Goal: Task Accomplishment & Management: Complete application form

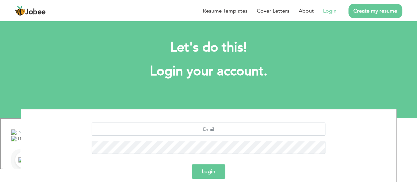
click at [328, 12] on link "Login" at bounding box center [330, 11] width 14 height 8
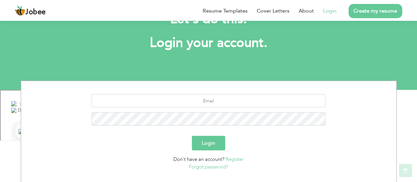
scroll to position [57, 0]
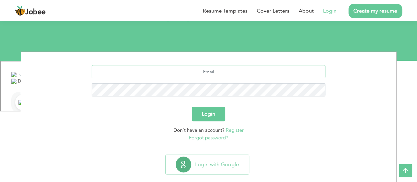
click at [204, 69] on input "text" at bounding box center [209, 71] width 234 height 13
type input "[EMAIL_ADDRESS][DOMAIN_NAME]"
click at [192, 107] on button "Login" at bounding box center [208, 114] width 33 height 15
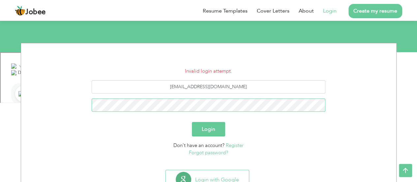
scroll to position [79, 0]
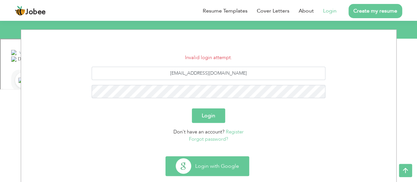
click at [207, 156] on button "Login with Google" at bounding box center [207, 165] width 83 height 19
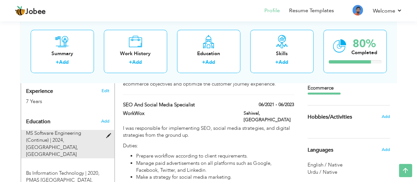
click at [108, 133] on span at bounding box center [110, 135] width 8 height 5
type input "MS Software Engineering (Continue)"
type input "2024"
type input "[GEOGRAPHIC_DATA]"
type input "3.75"
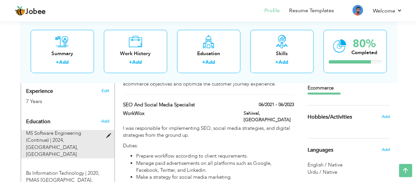
radio input "true"
type input "[GEOGRAPHIC_DATA]"
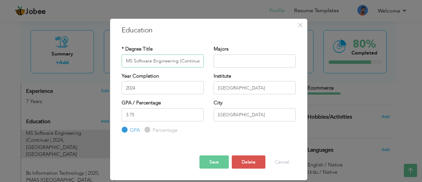
scroll to position [0, 1]
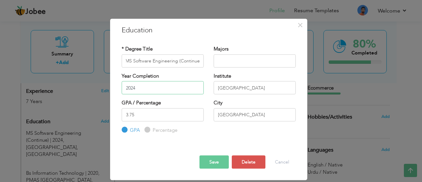
click at [143, 88] on input "2024" at bounding box center [163, 87] width 82 height 13
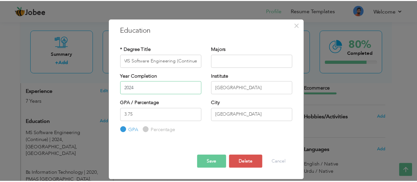
scroll to position [0, 0]
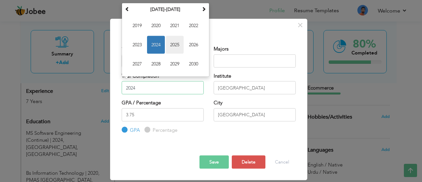
click at [174, 46] on span "2025" at bounding box center [175, 45] width 18 height 18
type input "2025"
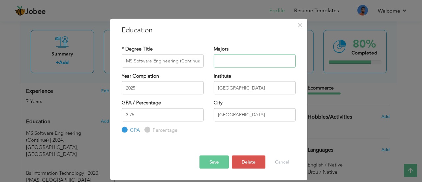
click at [231, 59] on input "text" at bounding box center [255, 60] width 82 height 13
click at [219, 161] on button "Save" at bounding box center [214, 161] width 29 height 13
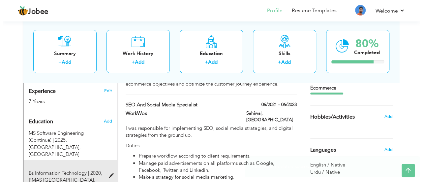
scroll to position [297, 0]
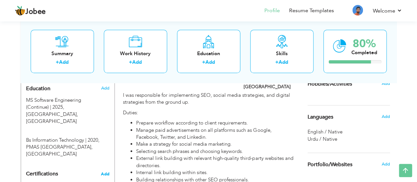
click at [103, 171] on span "Add" at bounding box center [105, 173] width 9 height 5
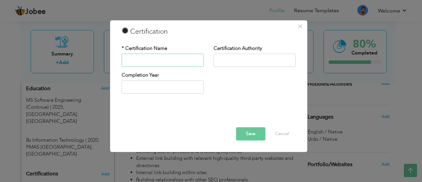
click at [162, 60] on input "text" at bounding box center [163, 59] width 82 height 13
click at [160, 62] on input "text" at bounding box center [163, 59] width 82 height 13
click at [232, 59] on input "text" at bounding box center [255, 59] width 82 height 13
type input "2025"
click at [165, 91] on input "2025" at bounding box center [163, 86] width 82 height 13
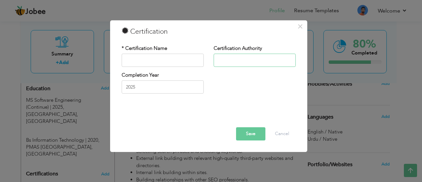
click at [232, 64] on input "text" at bounding box center [255, 59] width 82 height 13
